Goal: Task Accomplishment & Management: Manage account settings

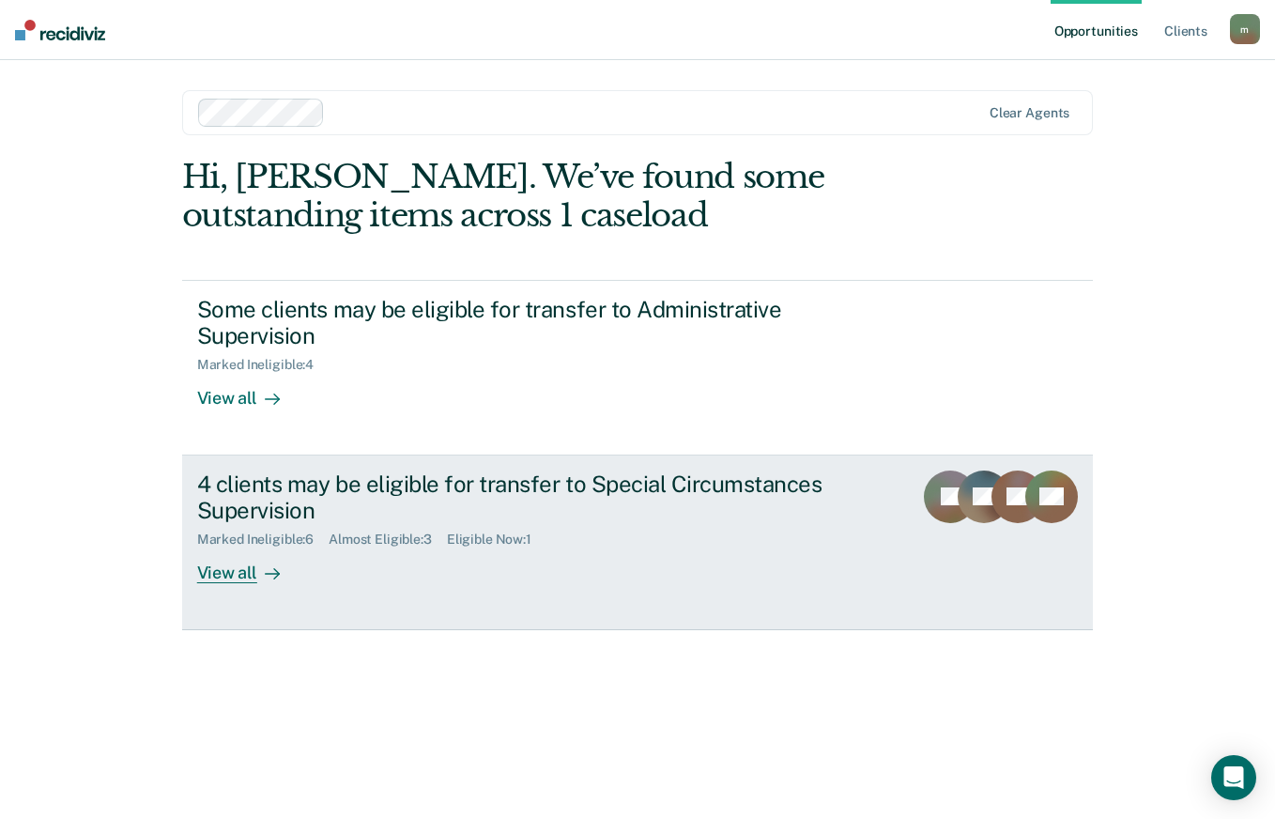
click at [568, 489] on div "4 clients may be eligible for transfer to Special Circumstances Supervision" at bounding box center [526, 497] width 659 height 54
